Goal: Consume media (video, audio)

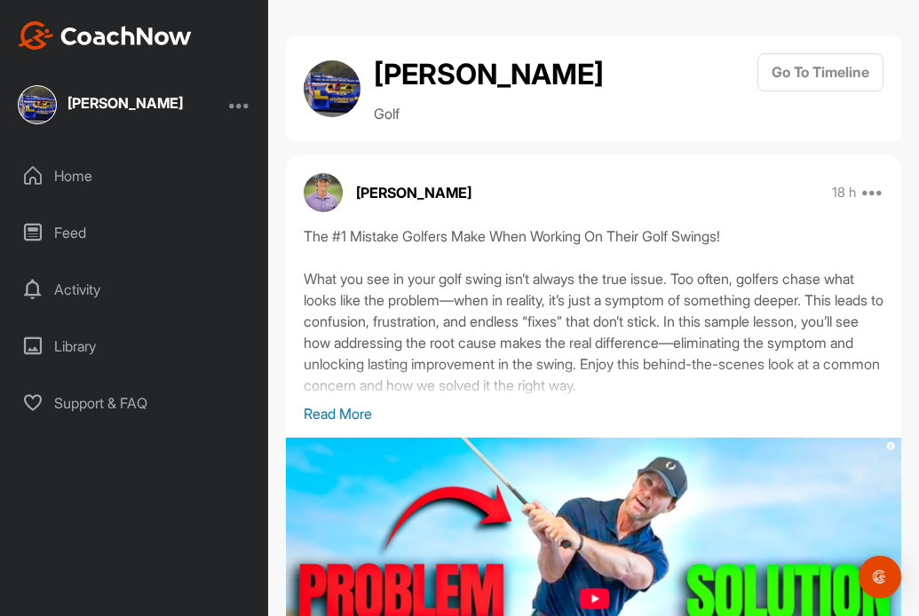
scroll to position [89, 0]
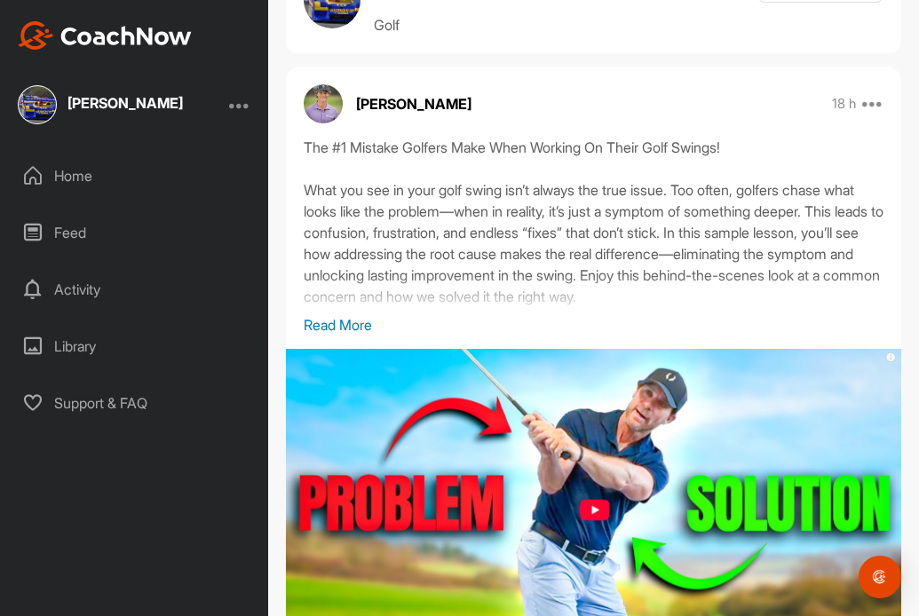
click at [333, 316] on p "Read More" at bounding box center [594, 324] width 580 height 21
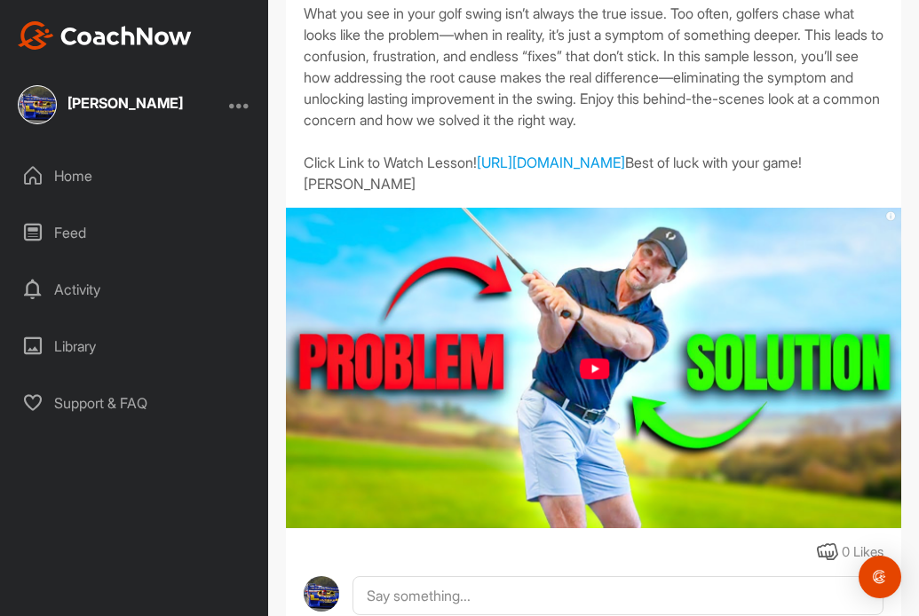
scroll to position [266, 0]
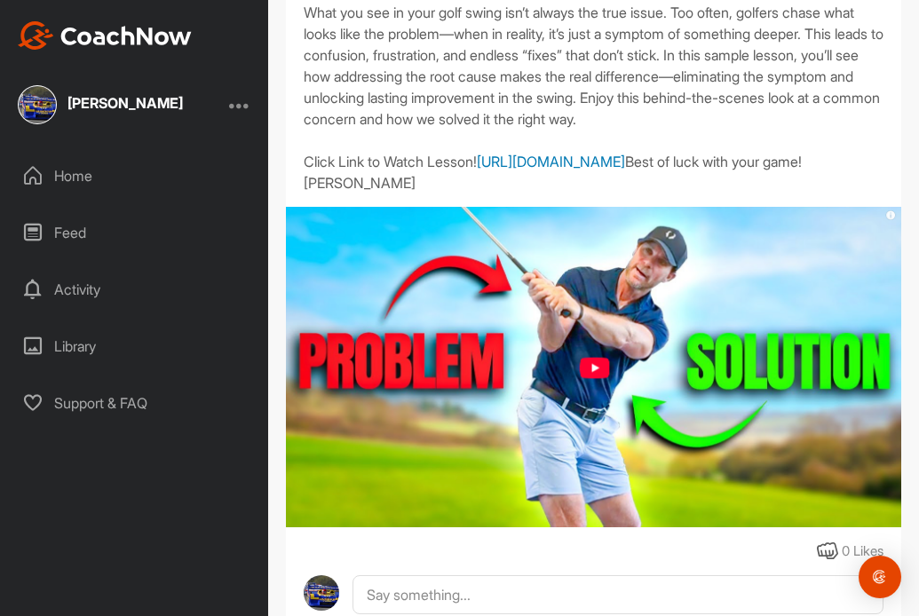
click at [477, 170] on link "[URL][DOMAIN_NAME]" at bounding box center [551, 162] width 148 height 18
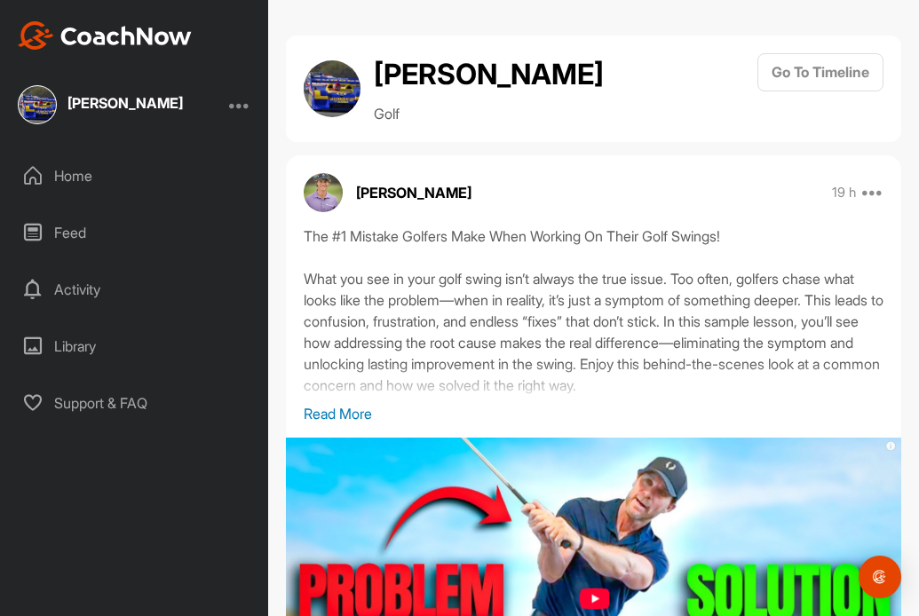
click at [352, 411] on p "Read More" at bounding box center [594, 413] width 580 height 21
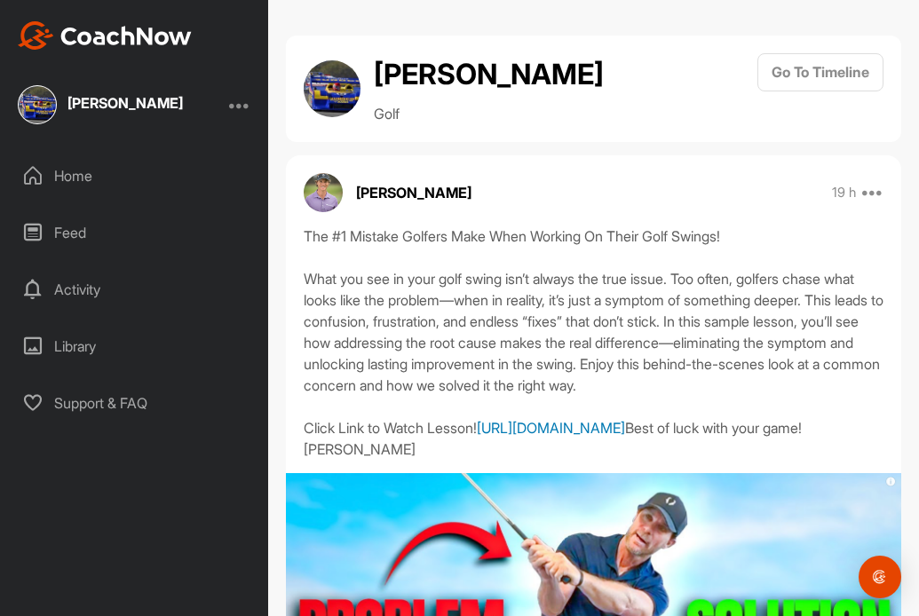
click at [477, 437] on link "[URL][DOMAIN_NAME]" at bounding box center [551, 428] width 148 height 18
